Goal: Task Accomplishment & Management: Use online tool/utility

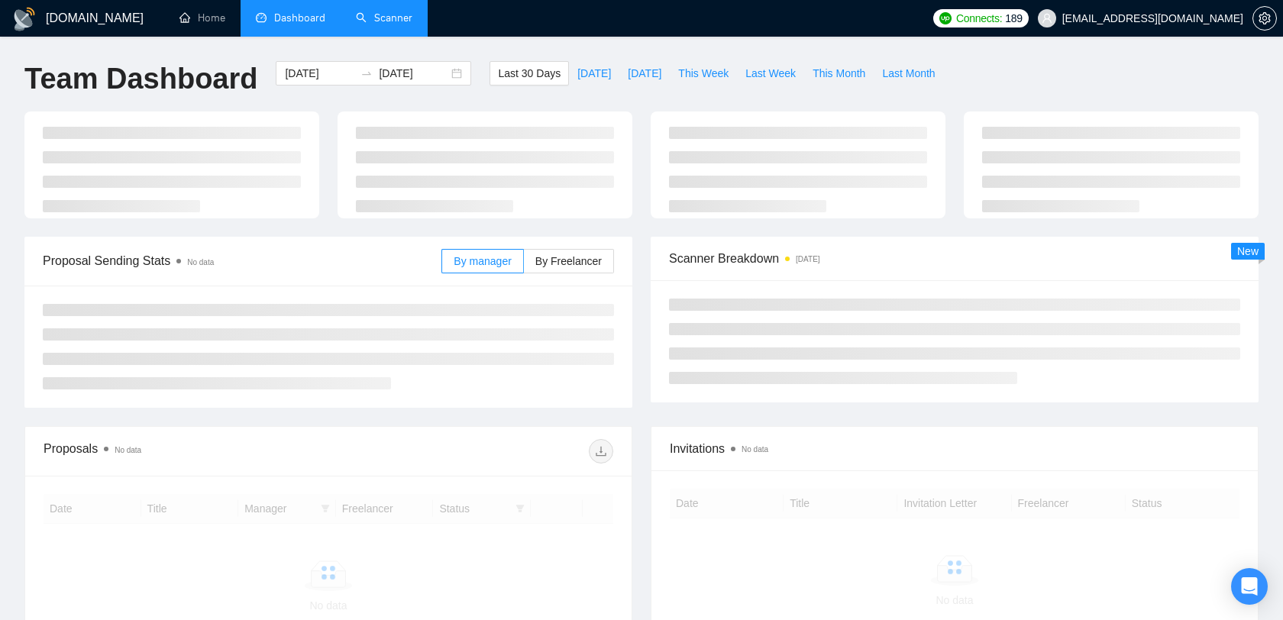
click at [368, 24] on link "Scanner" at bounding box center [384, 17] width 57 height 13
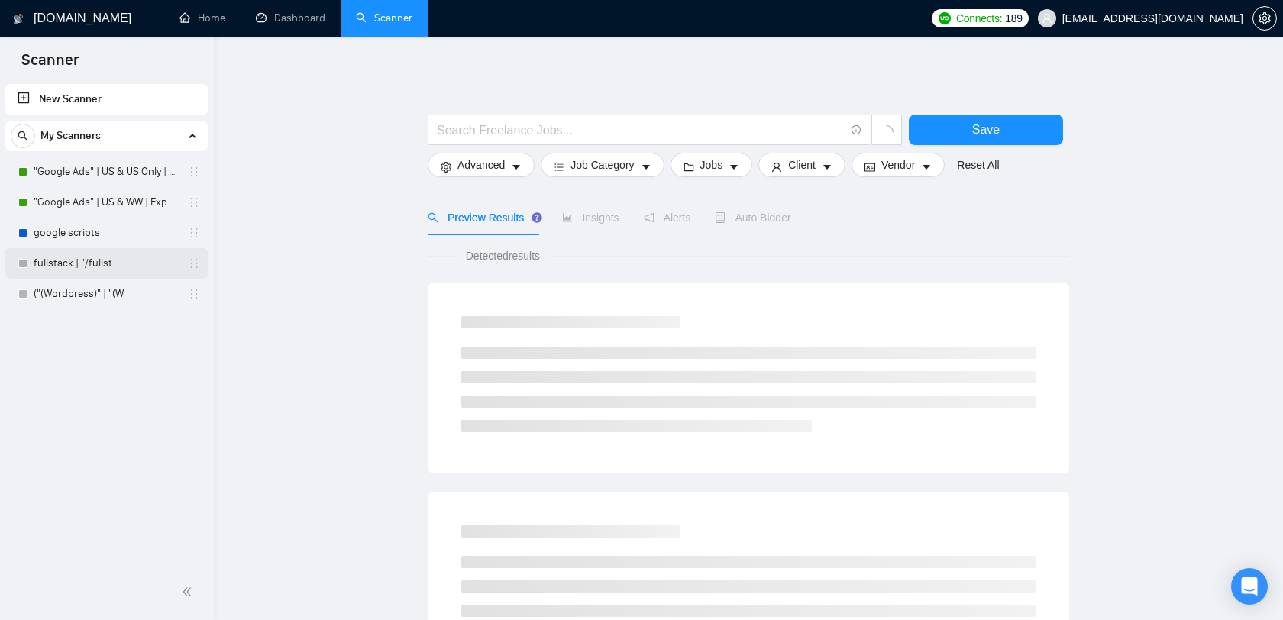
click at [75, 262] on link "fullstack | "/fullst" at bounding box center [106, 263] width 145 height 31
